Goal: Navigation & Orientation: Find specific page/section

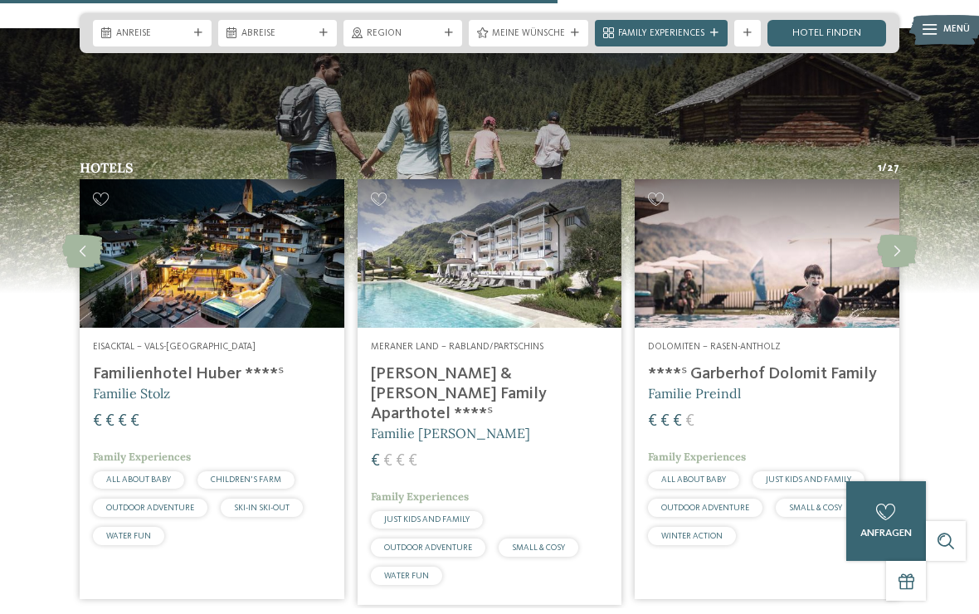
scroll to position [3352, 0]
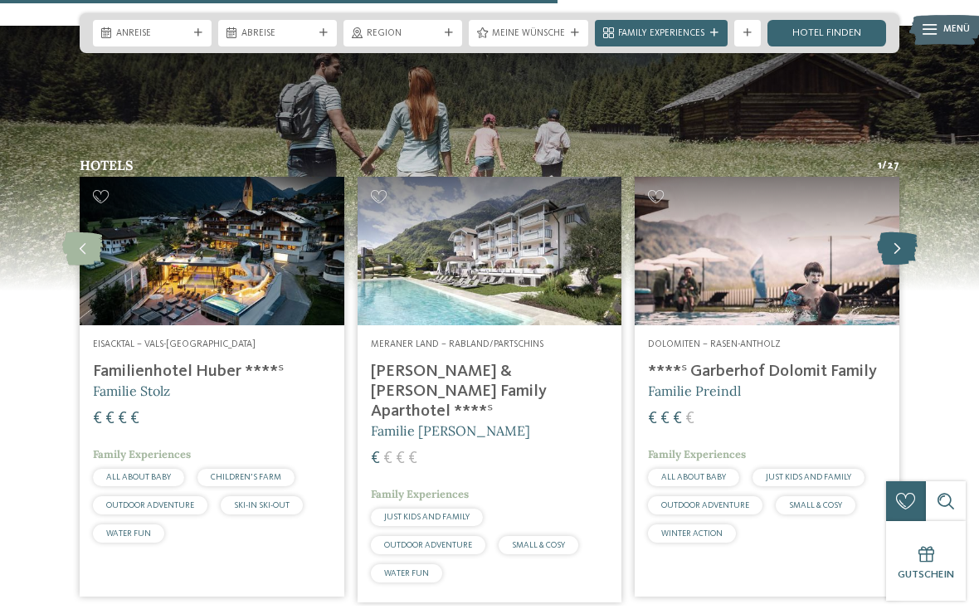
click at [896, 232] on icon at bounding box center [897, 248] width 41 height 33
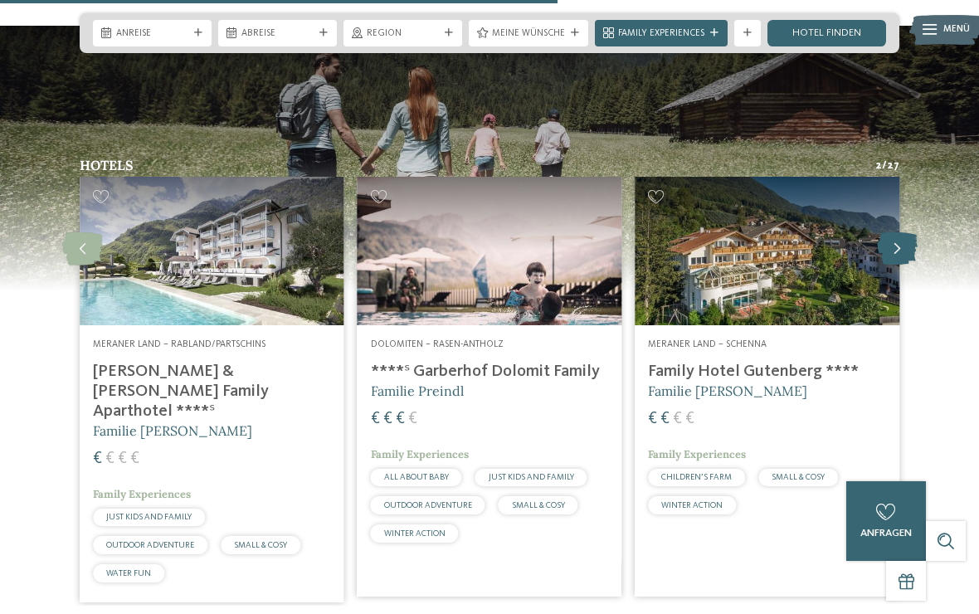
click at [906, 232] on icon at bounding box center [897, 248] width 41 height 33
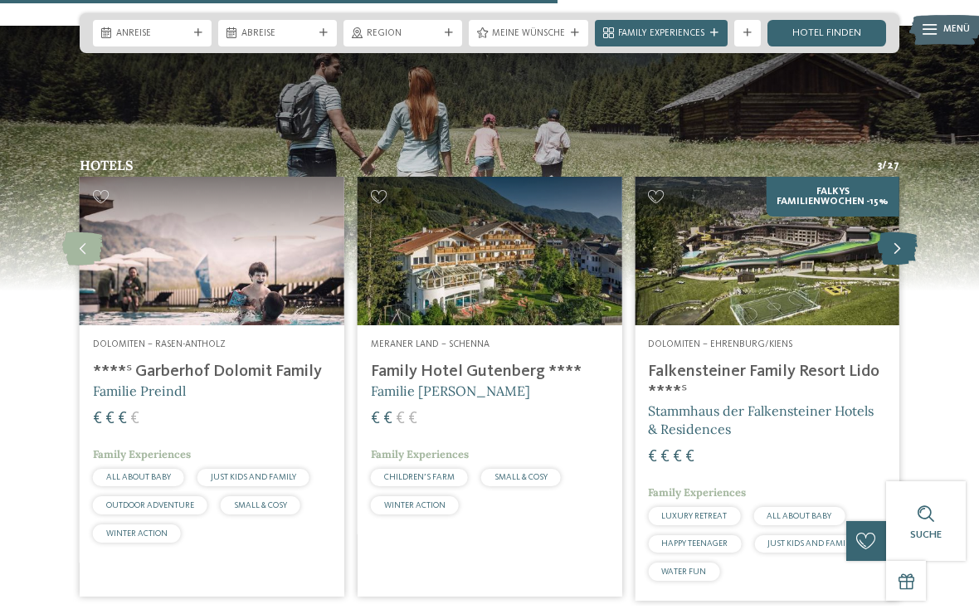
click at [898, 232] on icon at bounding box center [897, 248] width 41 height 33
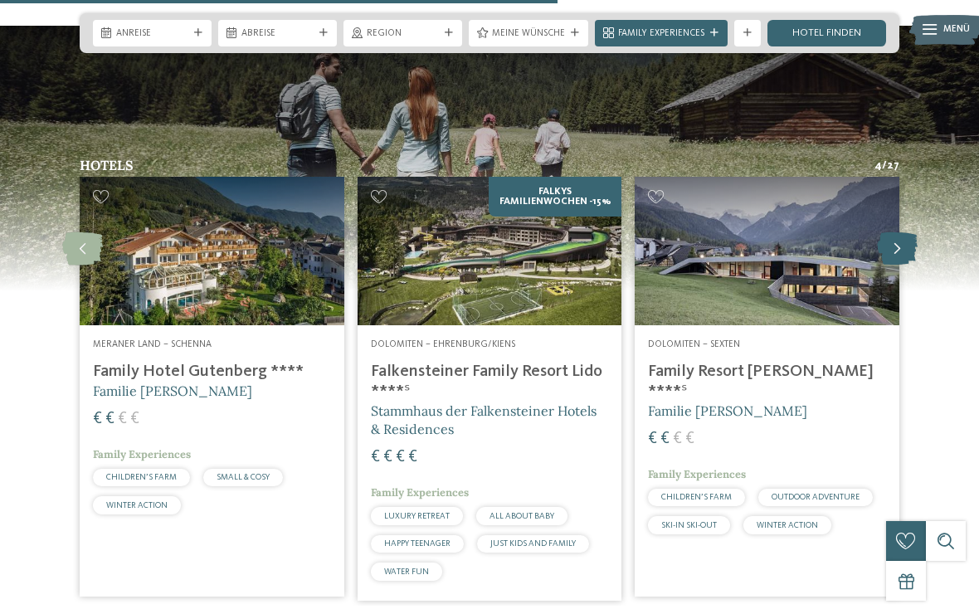
click at [899, 232] on icon at bounding box center [897, 248] width 41 height 33
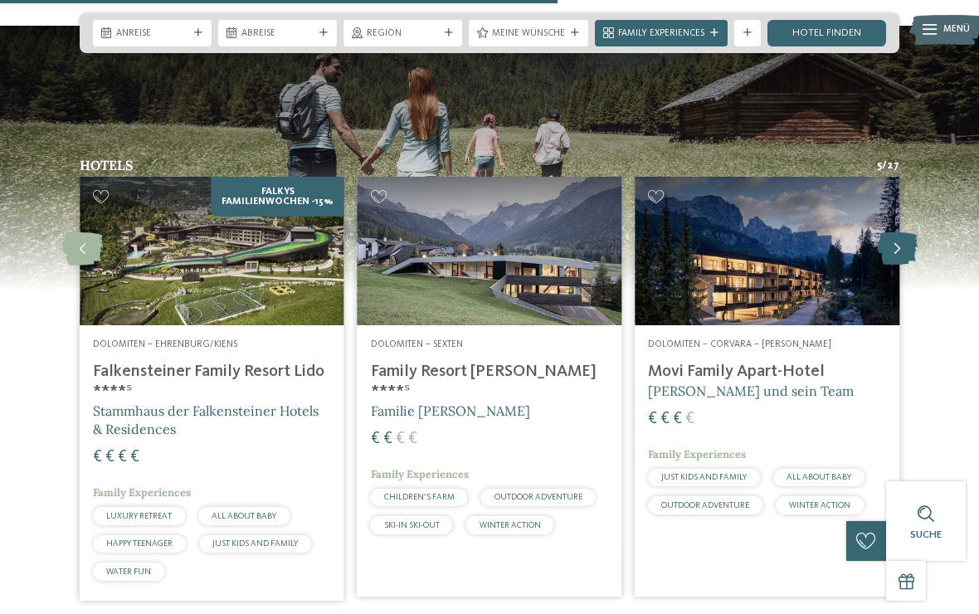
click at [901, 232] on icon at bounding box center [897, 248] width 41 height 33
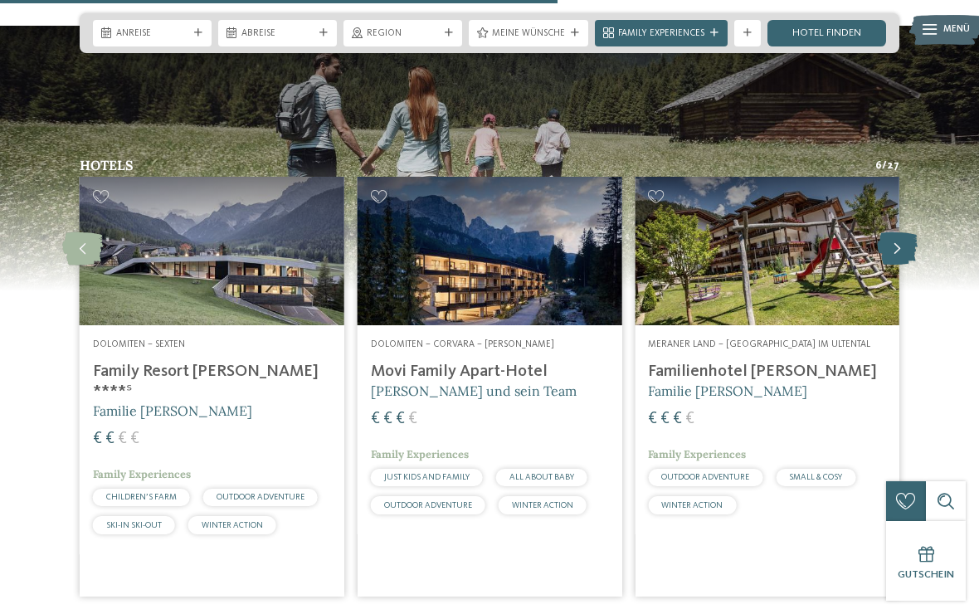
click at [895, 232] on icon at bounding box center [897, 248] width 41 height 33
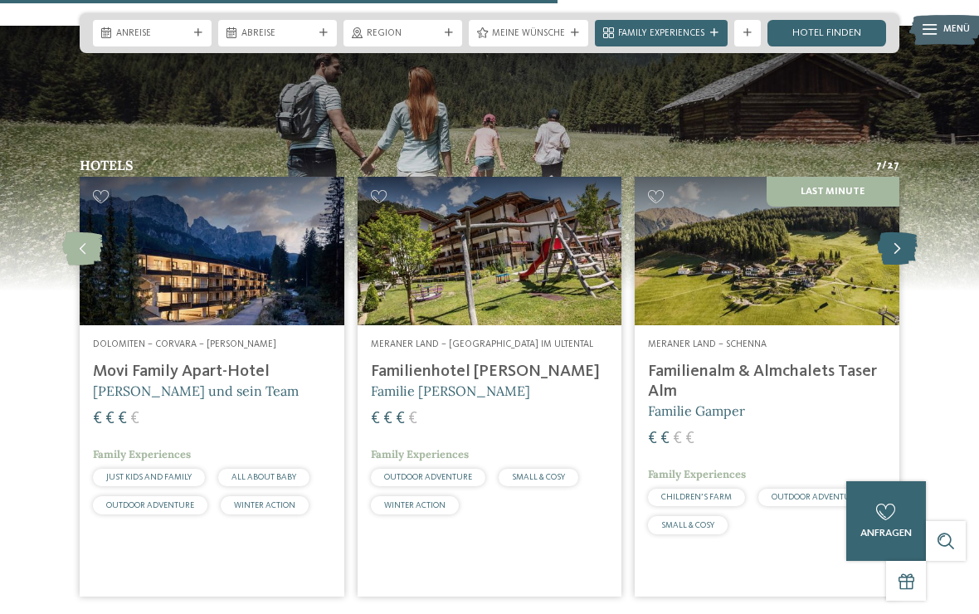
click at [903, 232] on icon at bounding box center [897, 248] width 41 height 33
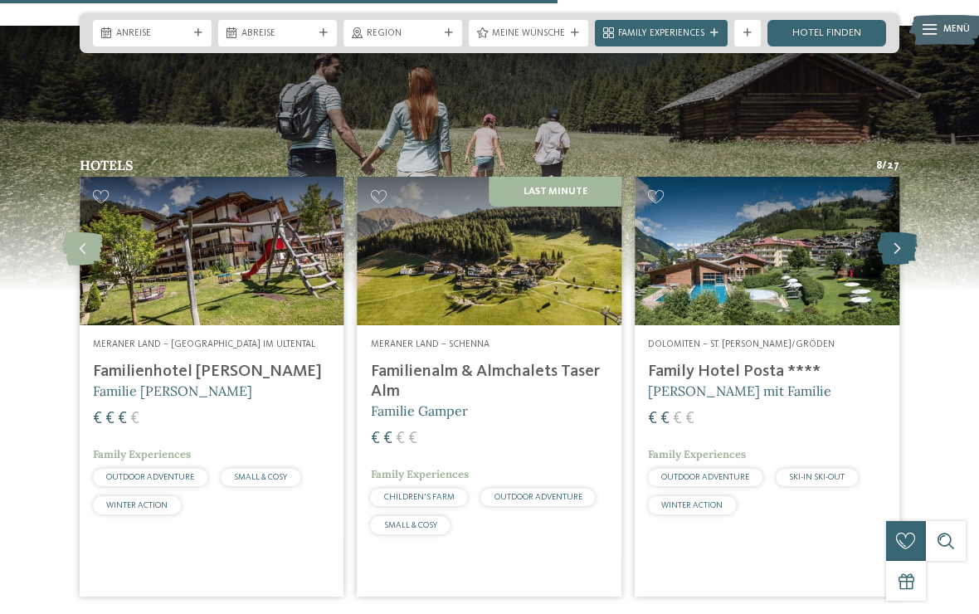
click at [877, 232] on icon at bounding box center [897, 248] width 41 height 33
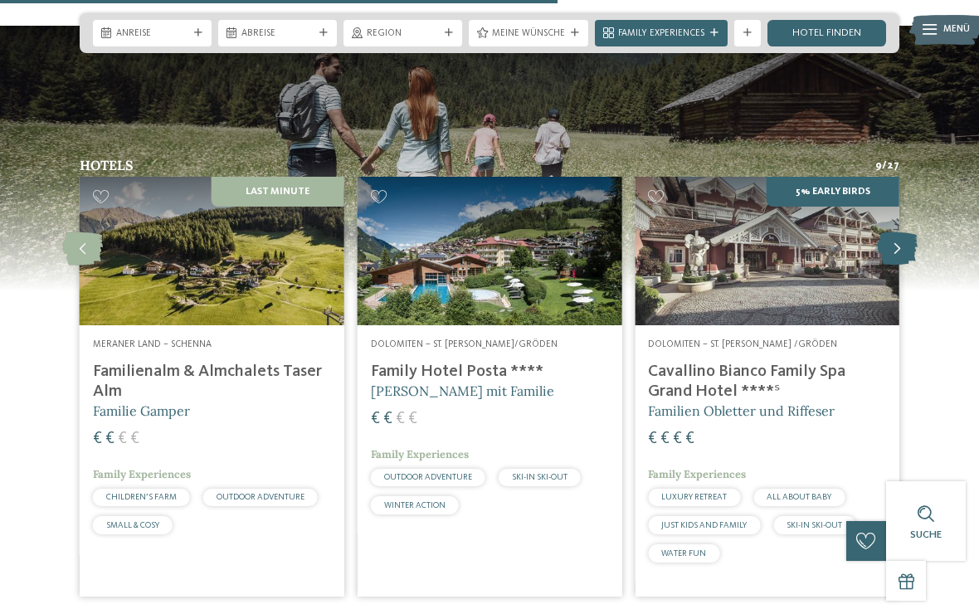
click at [893, 232] on icon at bounding box center [897, 248] width 41 height 33
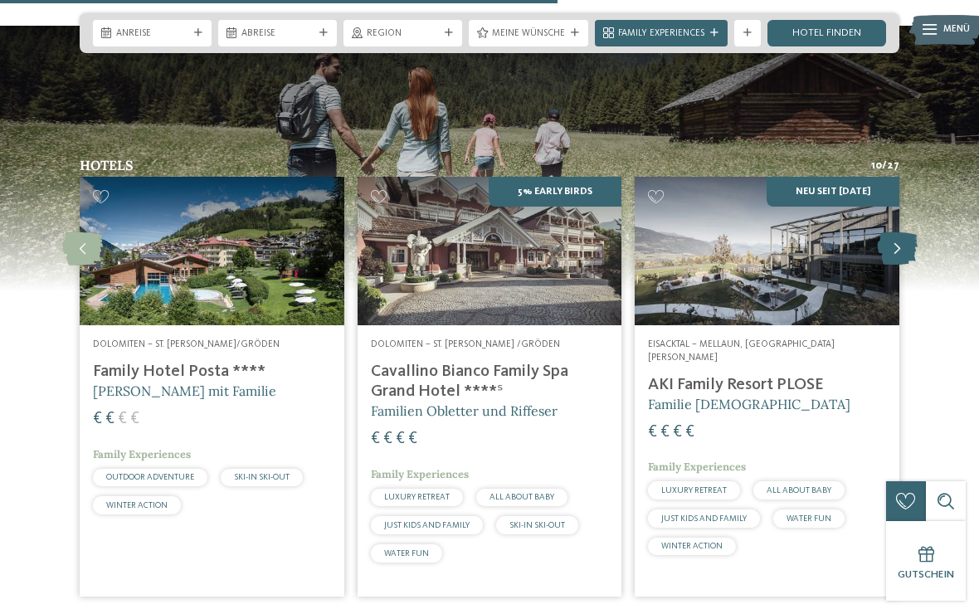
click at [906, 232] on icon at bounding box center [897, 248] width 41 height 33
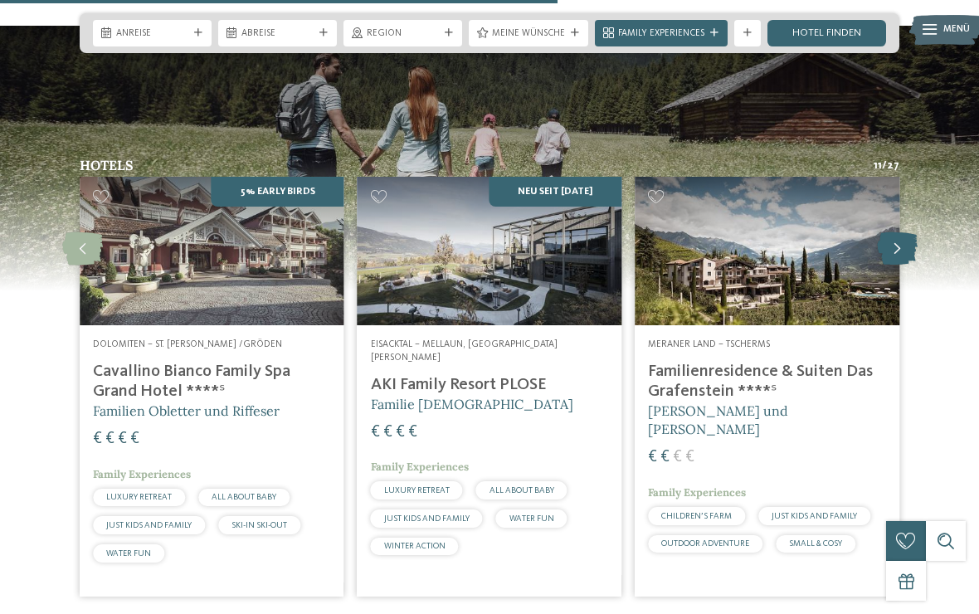
click at [905, 232] on icon at bounding box center [897, 248] width 41 height 33
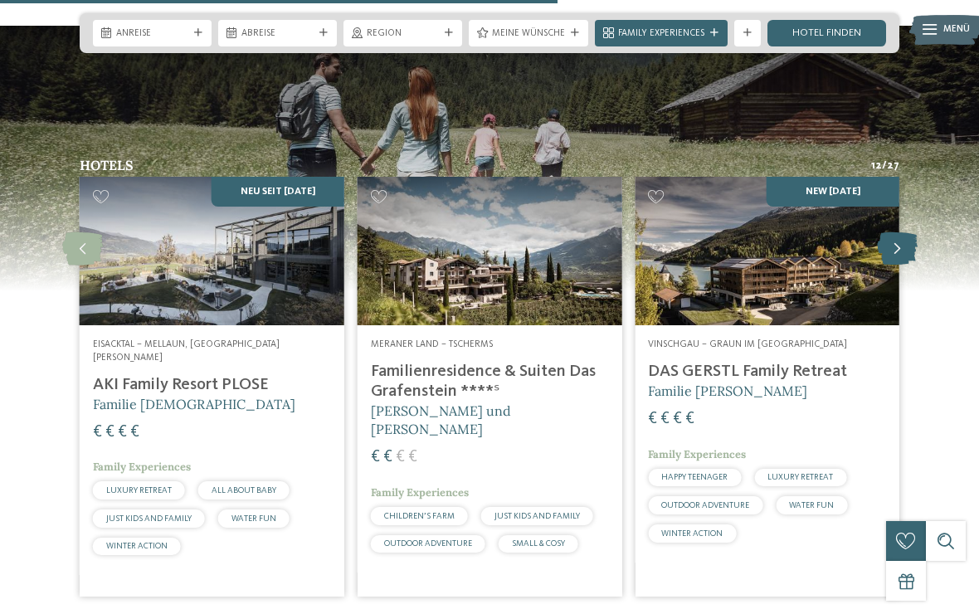
click at [904, 232] on icon at bounding box center [897, 248] width 41 height 33
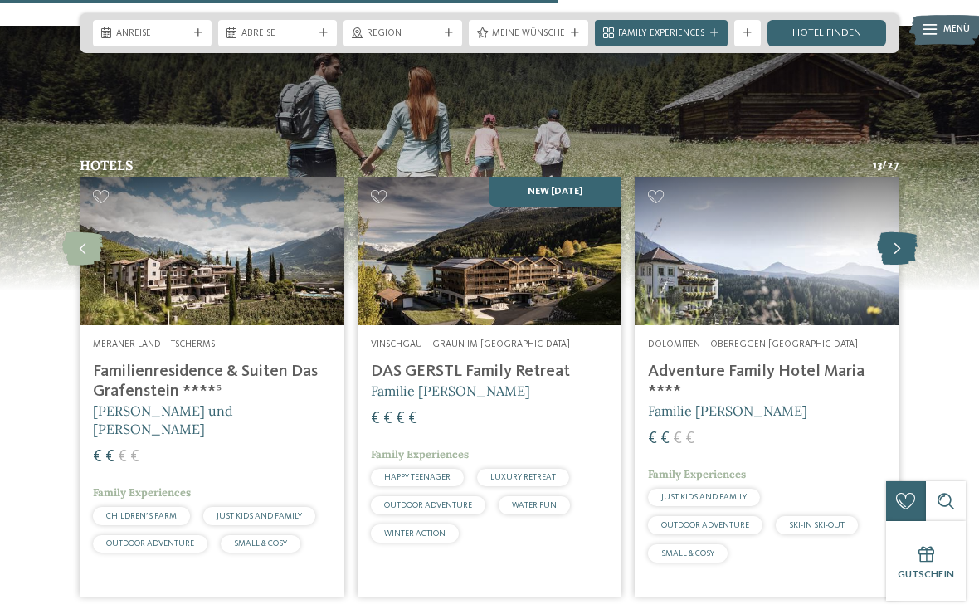
click at [892, 232] on icon at bounding box center [897, 248] width 41 height 33
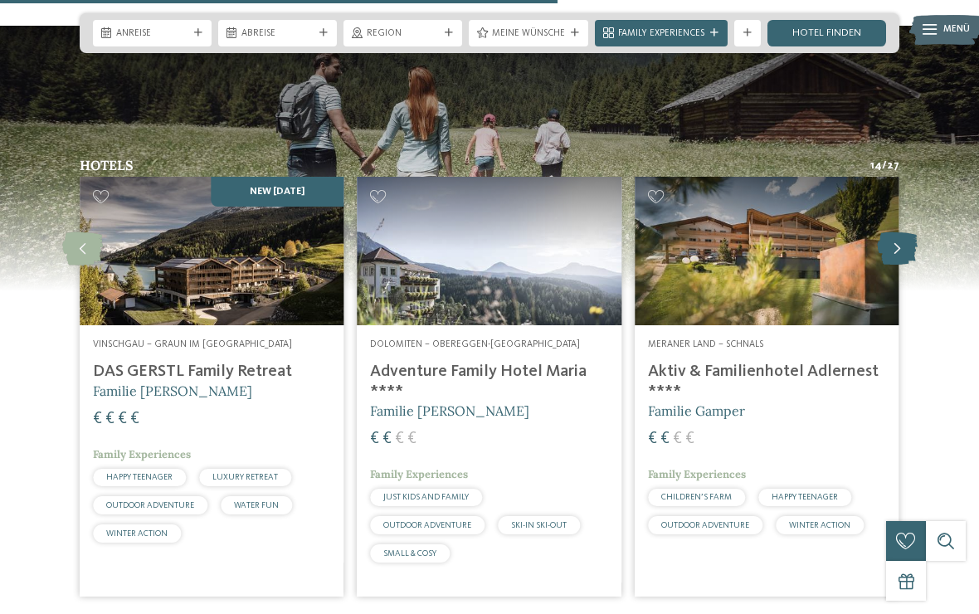
click at [895, 232] on icon at bounding box center [897, 248] width 41 height 33
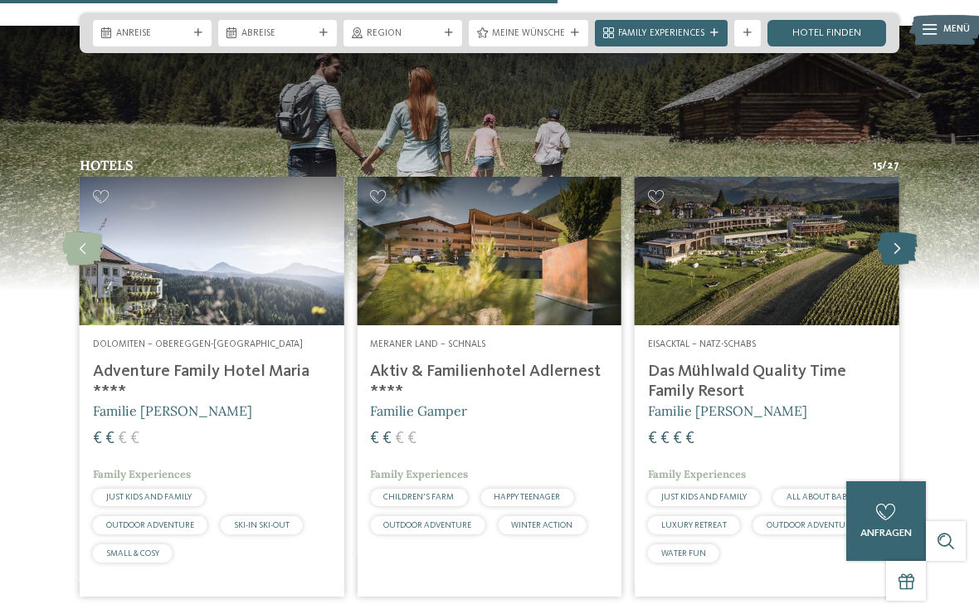
click at [899, 232] on icon at bounding box center [897, 248] width 41 height 33
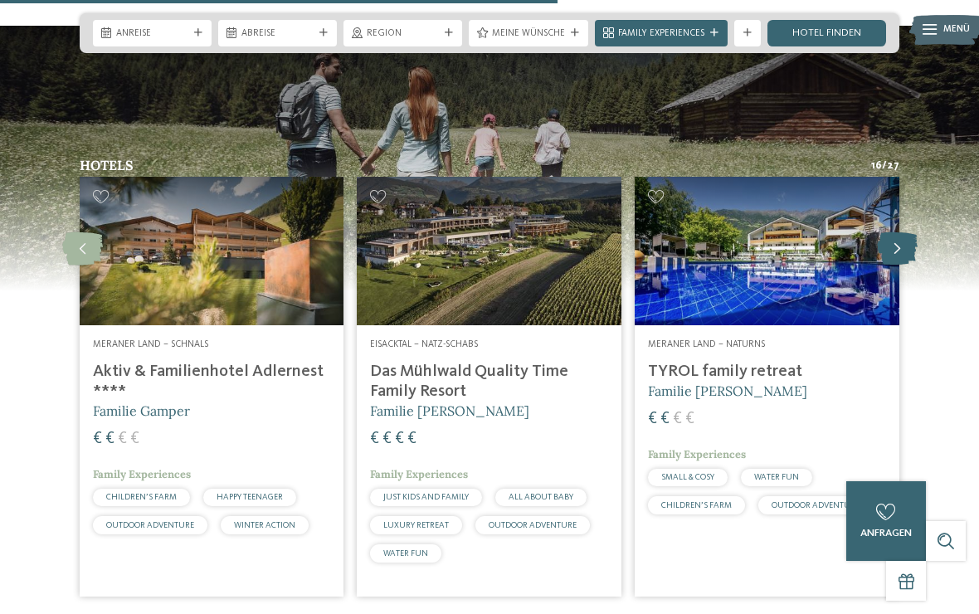
click at [915, 232] on icon at bounding box center [897, 248] width 41 height 33
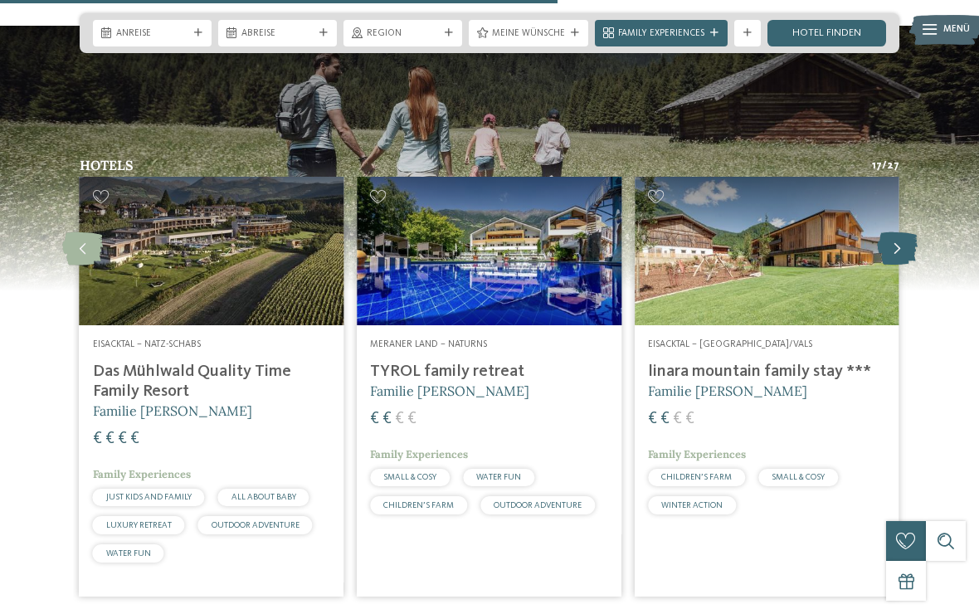
click at [908, 234] on icon at bounding box center [897, 248] width 41 height 33
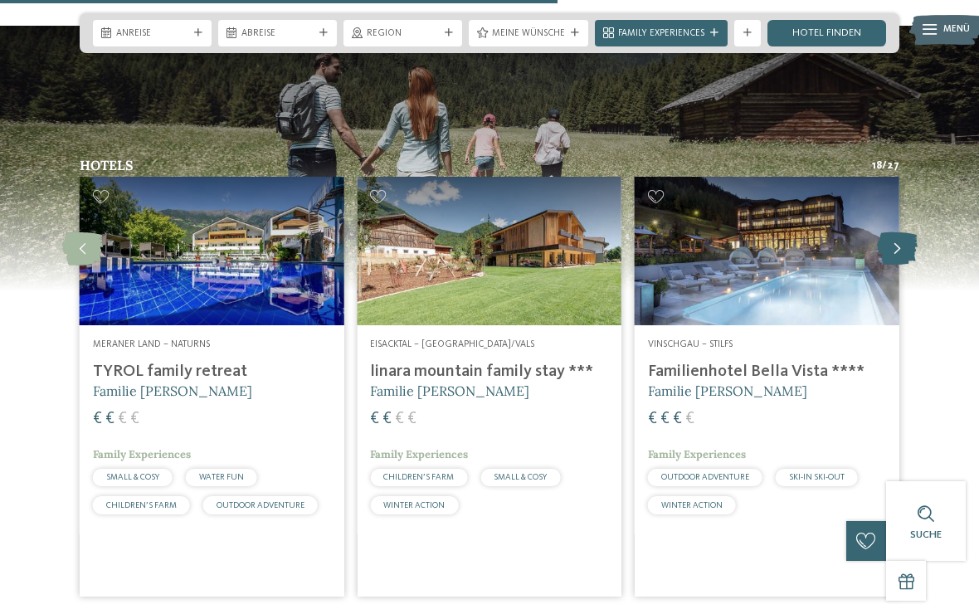
click at [901, 232] on icon at bounding box center [897, 248] width 41 height 33
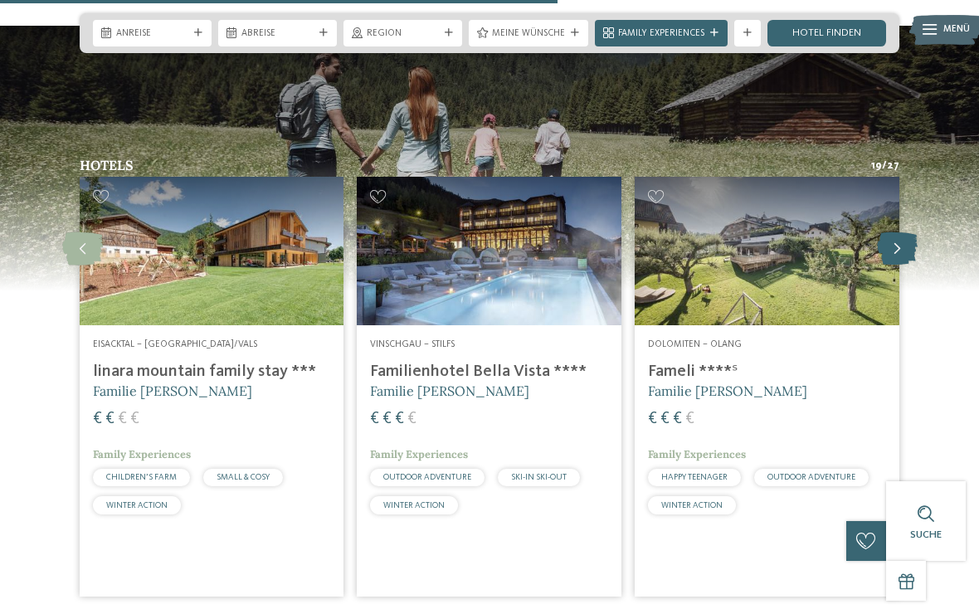
click at [905, 232] on icon at bounding box center [897, 248] width 41 height 33
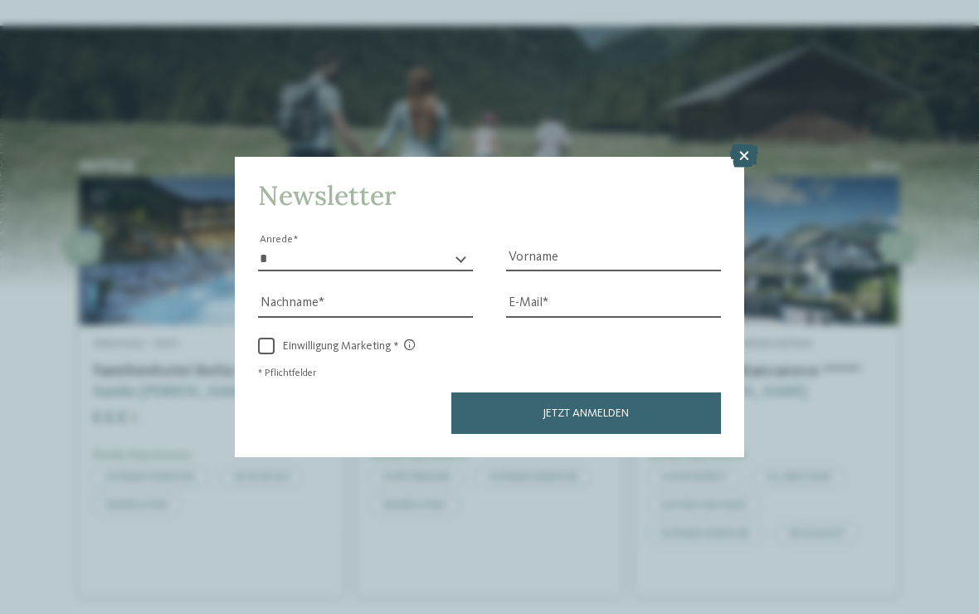
click at [744, 144] on icon at bounding box center [744, 155] width 28 height 23
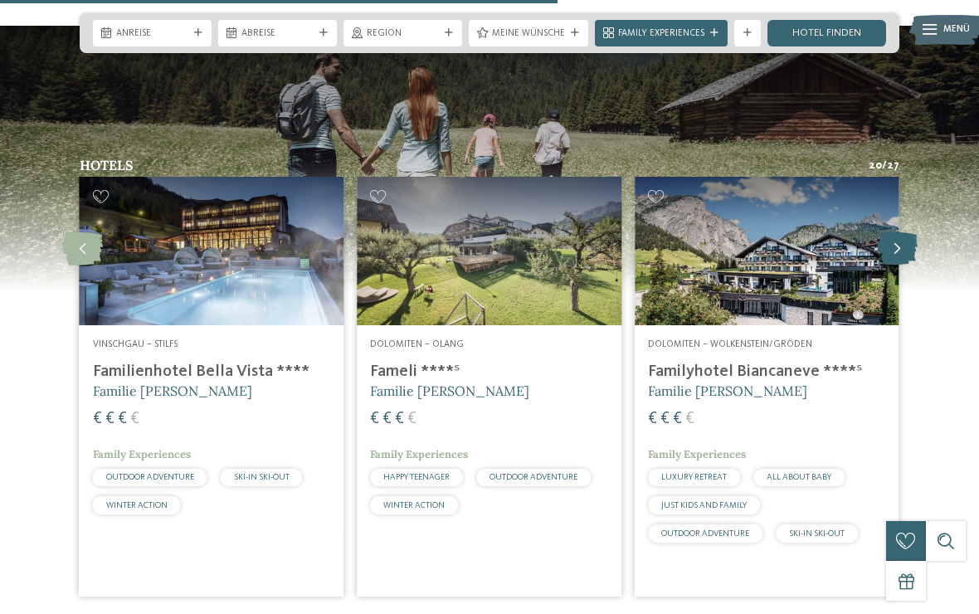
click at [900, 232] on icon at bounding box center [897, 248] width 41 height 33
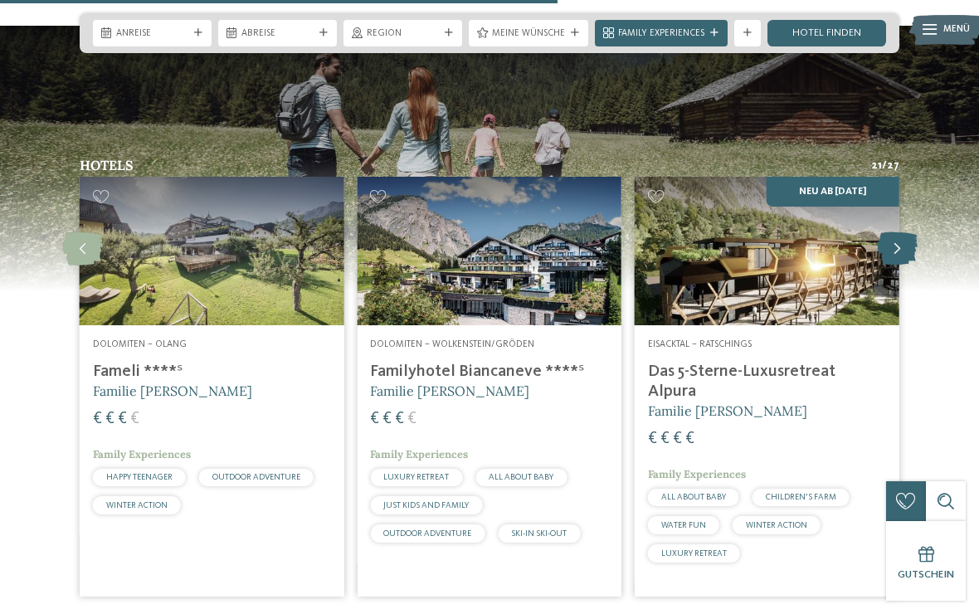
click at [887, 232] on icon at bounding box center [897, 248] width 41 height 33
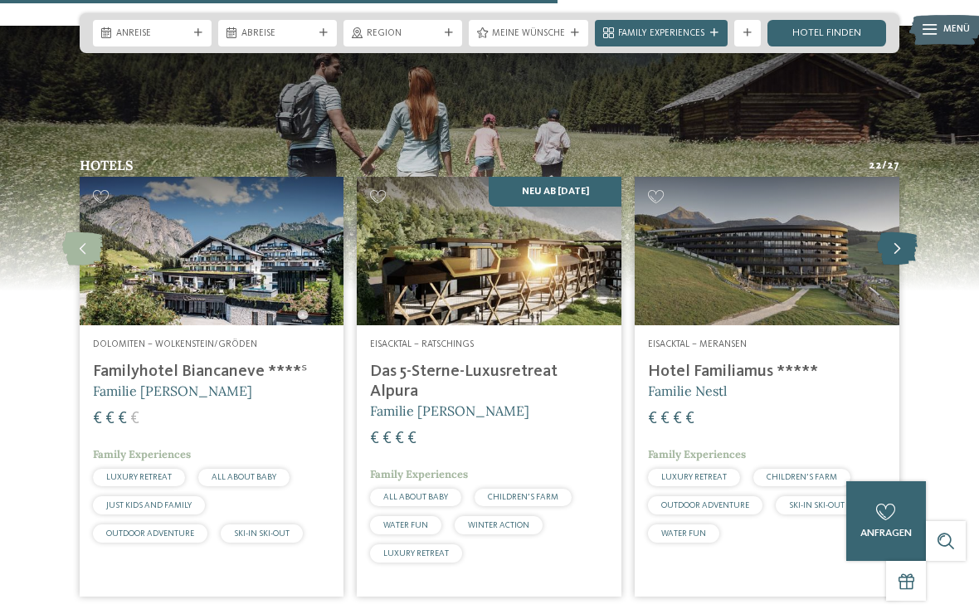
click at [911, 232] on icon at bounding box center [897, 248] width 41 height 33
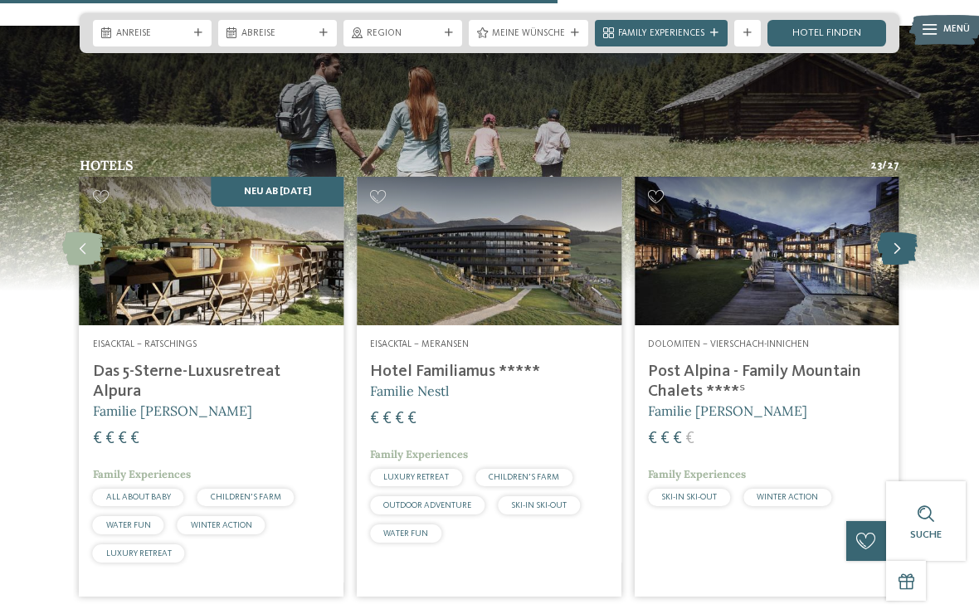
click at [896, 232] on icon at bounding box center [897, 248] width 41 height 33
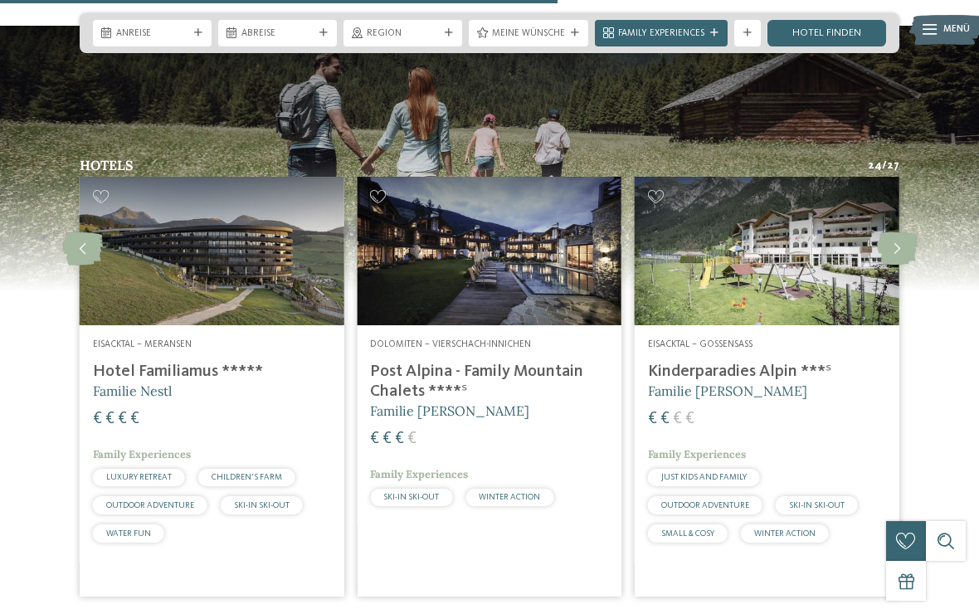
click at [891, 251] on img at bounding box center [766, 251] width 265 height 148
click at [901, 232] on icon at bounding box center [897, 248] width 41 height 33
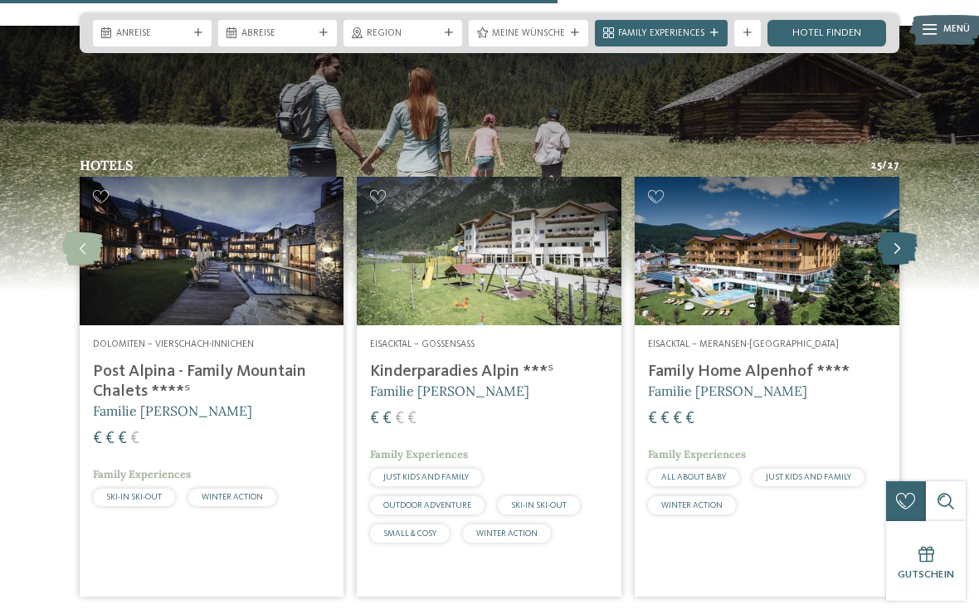
click at [901, 232] on icon at bounding box center [897, 248] width 41 height 33
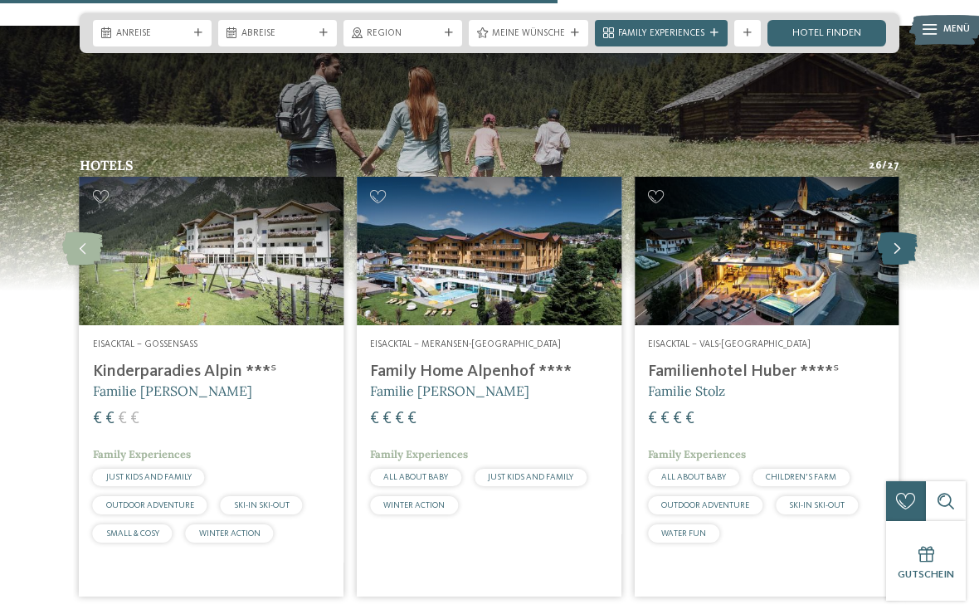
click at [900, 232] on icon at bounding box center [897, 248] width 41 height 33
